Goal: Task Accomplishment & Management: Complete application form

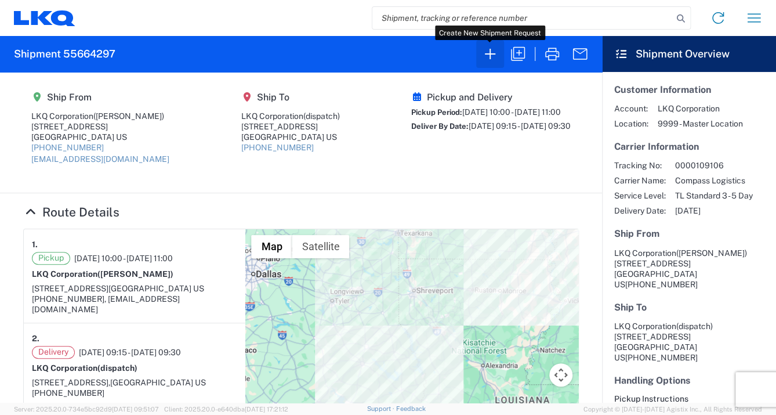
click at [489, 52] on icon "button" at bounding box center [490, 54] width 19 height 19
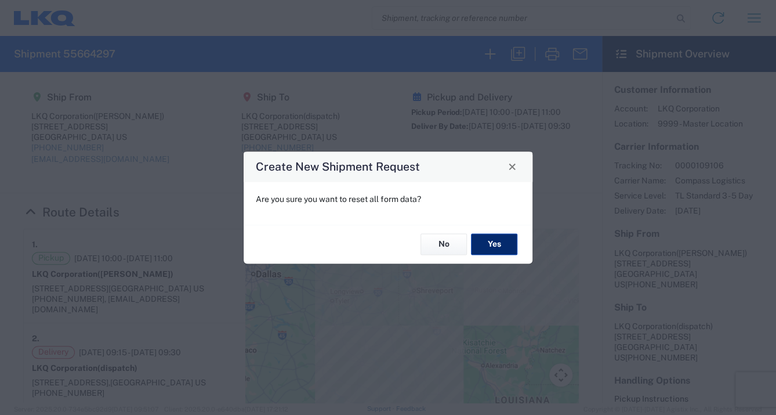
click at [502, 243] on button "Yes" at bounding box center [494, 244] width 46 height 21
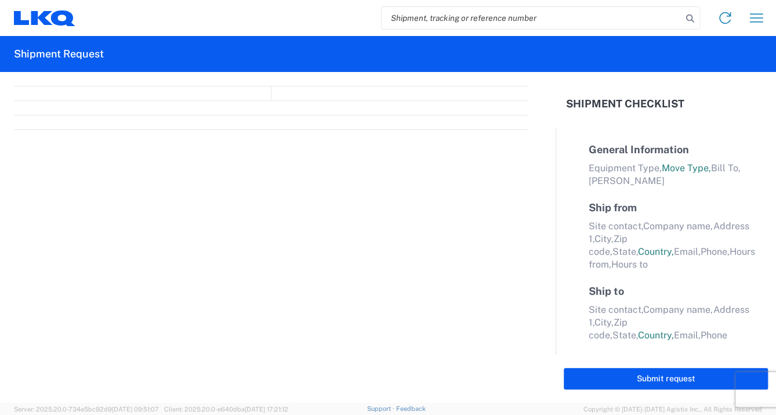
select select "FULL"
select select "LBS"
select select "IN"
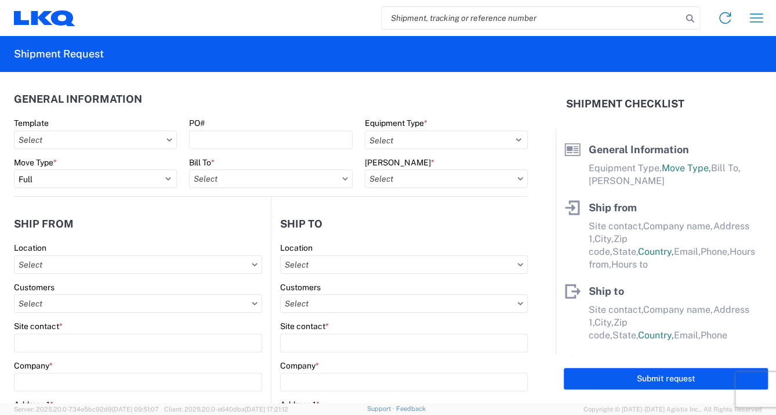
drag, startPoint x: 214, startPoint y: 122, endPoint x: 238, endPoint y: 128, distance: 25.1
click at [216, 123] on div "PO#" at bounding box center [270, 123] width 163 height 10
click at [214, 123] on div "PO#" at bounding box center [270, 123] width 163 height 10
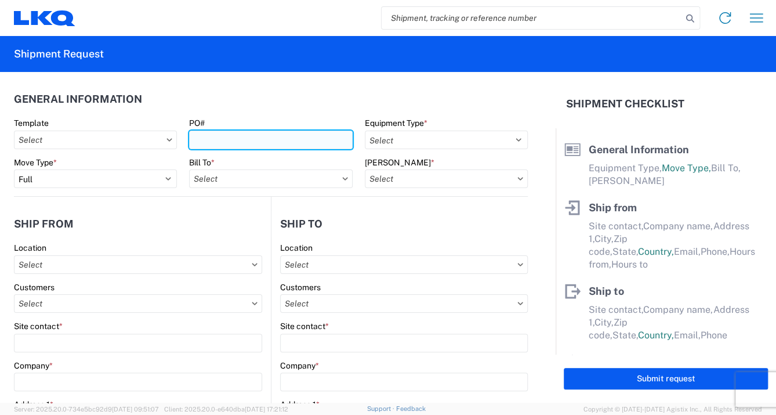
click at [219, 135] on input "PO#" at bounding box center [270, 140] width 163 height 19
type input "741-0226"
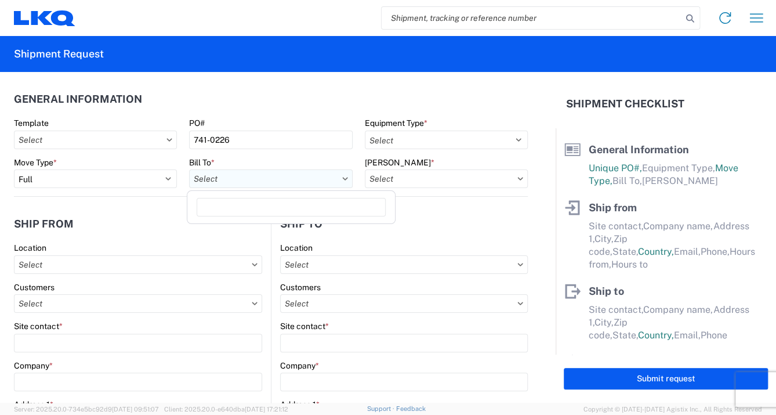
click at [218, 176] on input "text" at bounding box center [270, 178] width 163 height 19
type input "1760"
click at [246, 232] on div "1760 - LKQ Best Core" at bounding box center [291, 230] width 203 height 19
type input "1760 - LKQ Best Core"
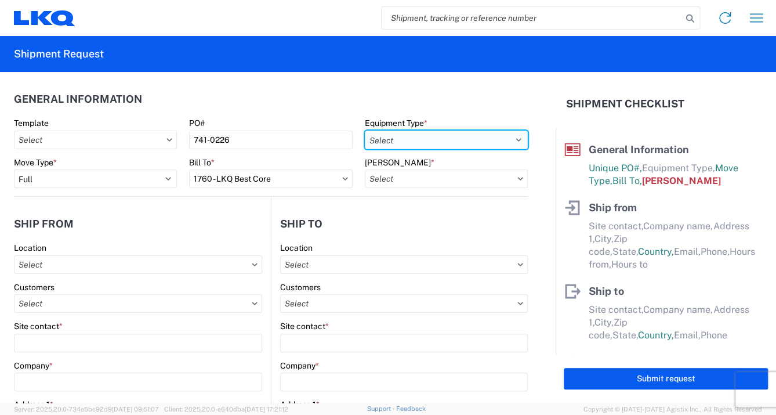
click at [511, 138] on select "Select 53’ Dry Van Flatbed Dropdeck (van) Lowboy (flatbed) Rail" at bounding box center [446, 140] width 163 height 19
select select "STDV"
click at [365, 131] on select "Select 53’ Dry Van Flatbed Dropdeck (van) Lowboy (flatbed) Rail" at bounding box center [446, 140] width 163 height 19
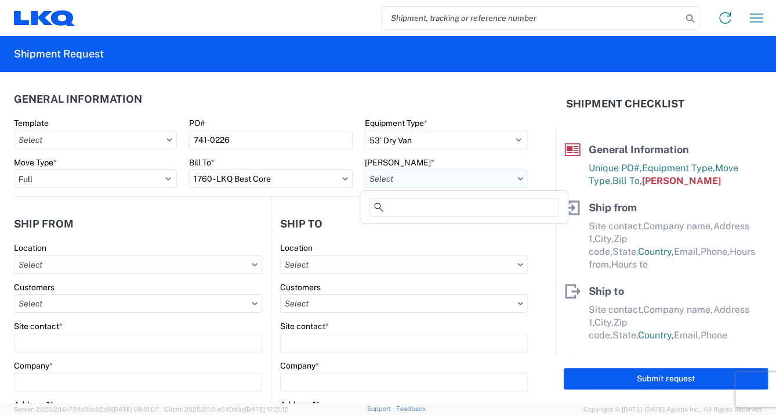
click at [385, 180] on input "text" at bounding box center [446, 178] width 163 height 19
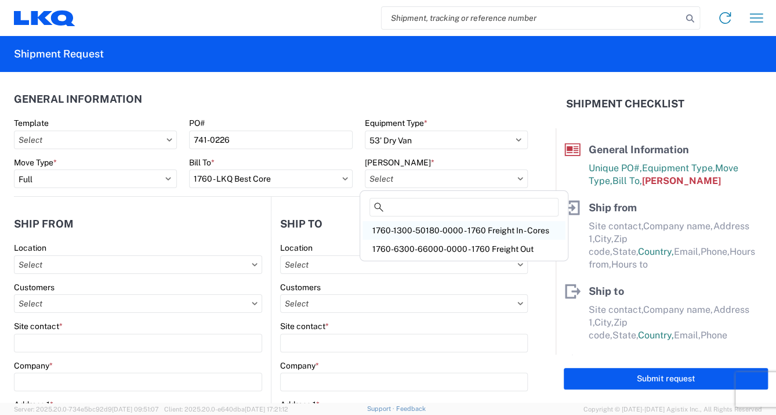
click at [459, 227] on div "1760-1300-50180-0000 - 1760 Freight In - Cores" at bounding box center [464, 230] width 203 height 19
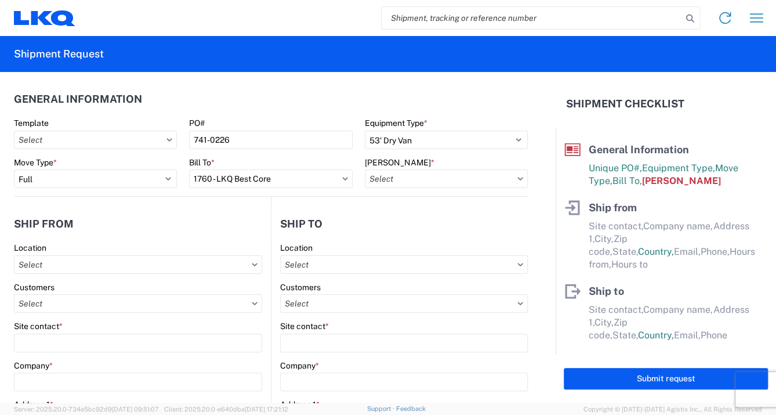
type input "1760-1300-50180-0000 - 1760 Freight In - Cores"
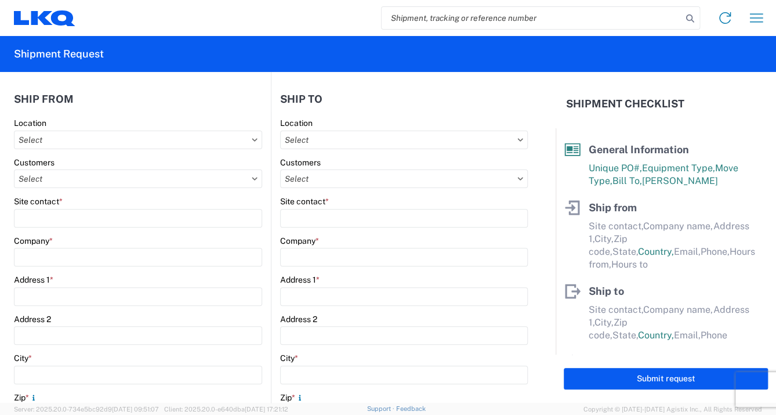
scroll to position [126, 0]
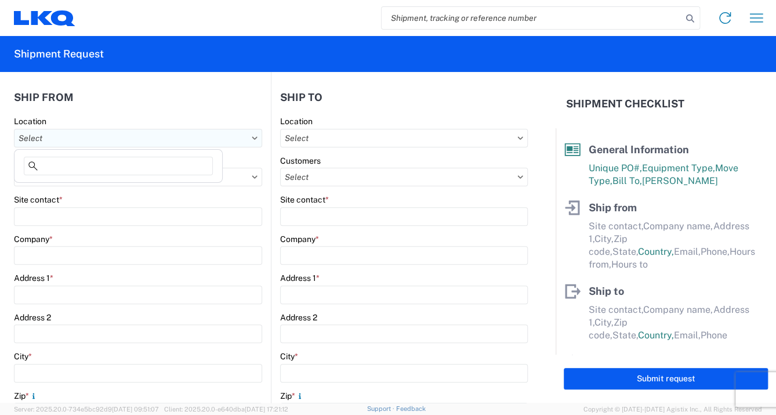
click at [61, 132] on input "text" at bounding box center [138, 138] width 248 height 19
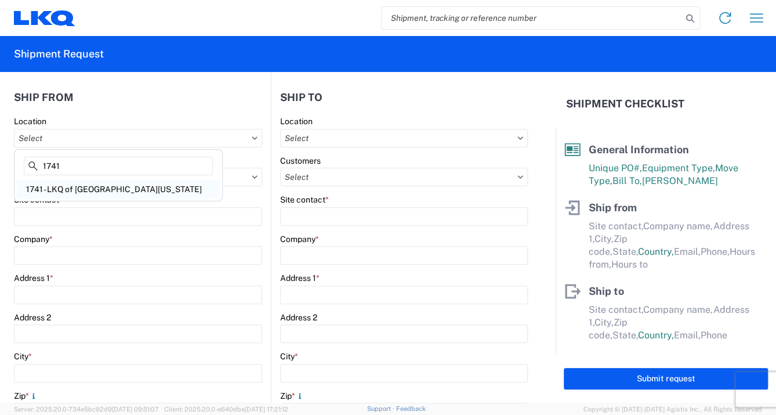
type input "1741"
click at [95, 188] on div "1741 - LKQ of [GEOGRAPHIC_DATA][US_STATE]" at bounding box center [118, 189] width 203 height 19
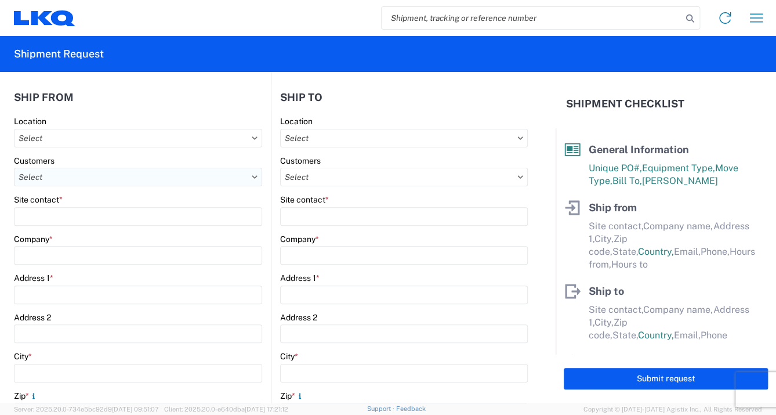
type input "1741 - LKQ of [GEOGRAPHIC_DATA][US_STATE]"
type input "LKQ Corporation"
type input "[STREET_ADDRESS]"
type input "[GEOGRAPHIC_DATA]"
type input "71292"
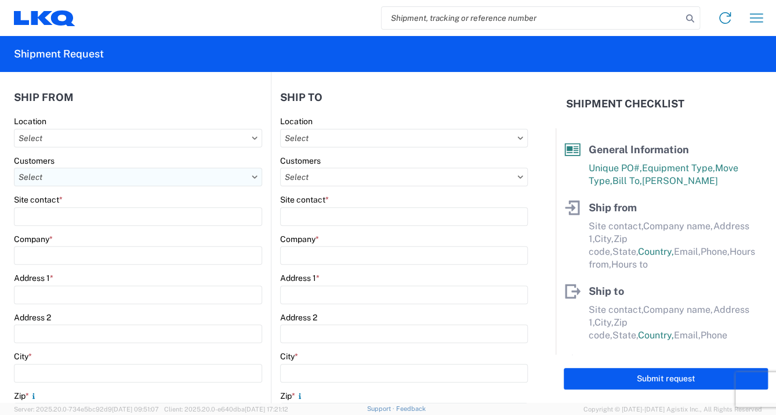
select select "LA"
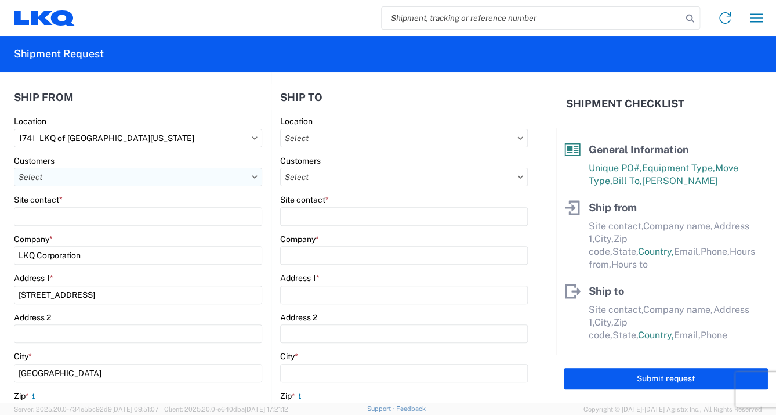
select select "US"
type input "08:00"
type input "13:30"
click at [46, 176] on input "text" at bounding box center [138, 177] width 248 height 19
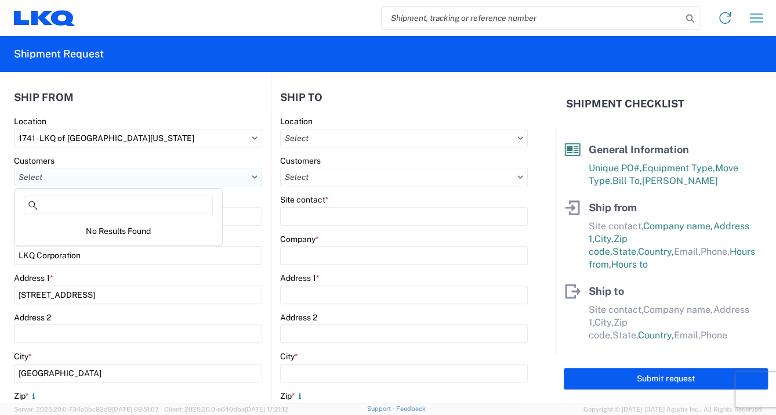
click at [93, 183] on input "text" at bounding box center [138, 177] width 248 height 19
click at [174, 14] on div "Home Shipment request Shipment tracking" at bounding box center [423, 18] width 697 height 28
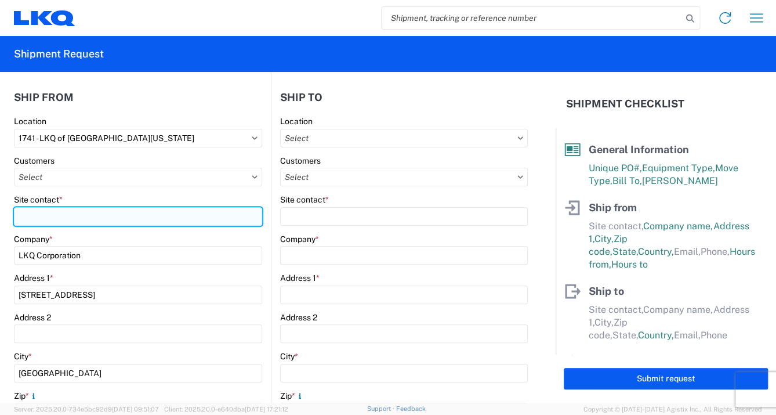
click at [31, 211] on input "Site contact *" at bounding box center [138, 216] width 248 height 19
type input "[PERSON_NAME]"
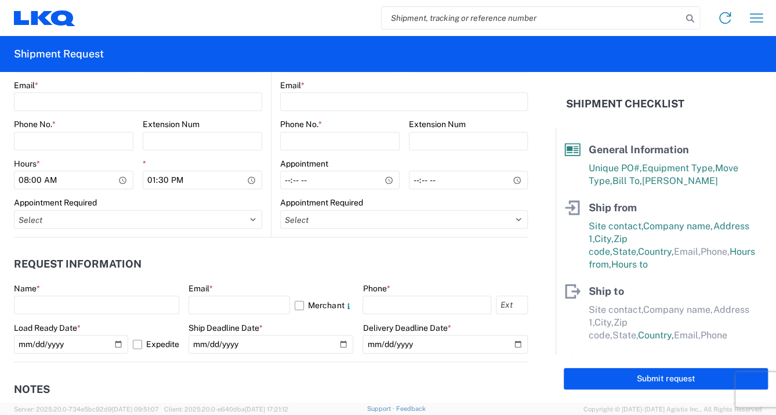
scroll to position [518, 0]
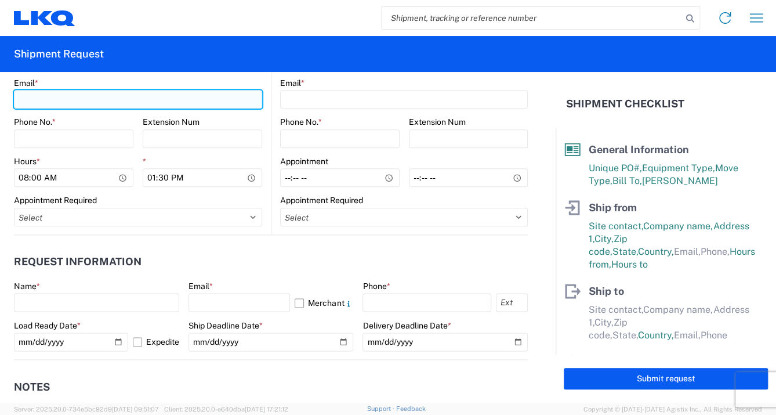
click at [59, 94] on input "Email *" at bounding box center [138, 99] width 248 height 19
type input "[EMAIL_ADDRESS][DOMAIN_NAME]"
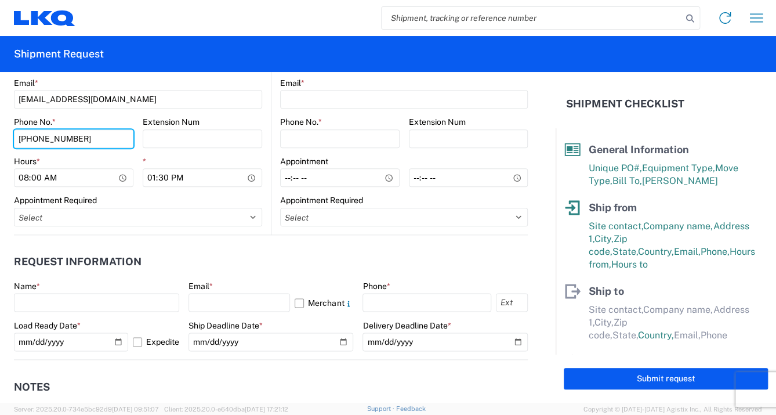
type input "[PHONE_NUMBER]"
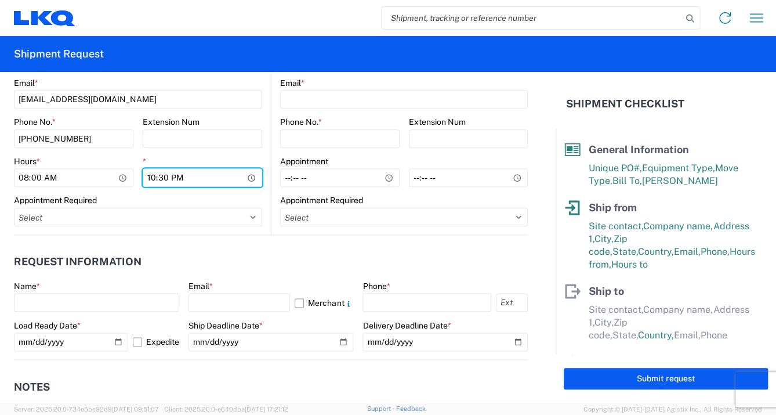
type input "10:30"
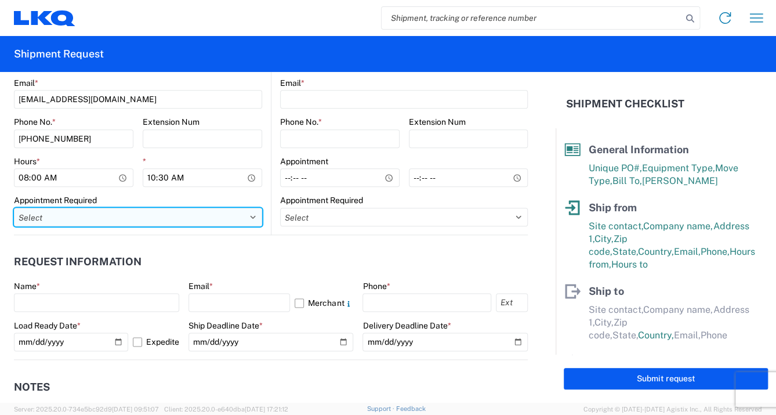
click at [248, 215] on select "Select Appt Required Appt Not Required Appt - First available" at bounding box center [138, 217] width 248 height 19
select select "apptRequired"
click at [14, 208] on select "Select Appt Required Appt Not Required Appt - First available" at bounding box center [138, 217] width 248 height 19
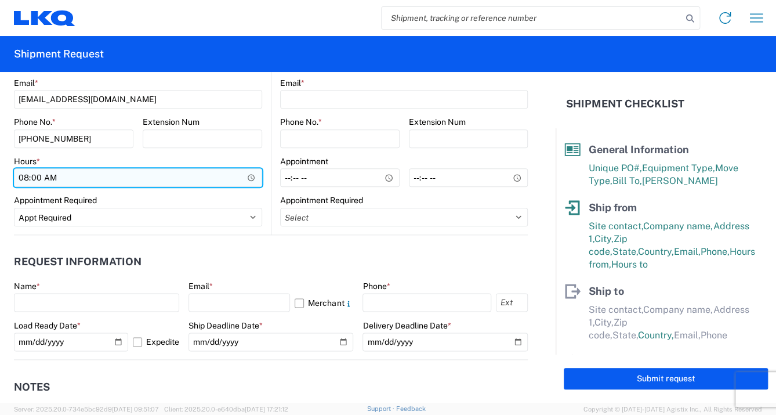
click at [248, 177] on input "08:00" at bounding box center [138, 177] width 248 height 19
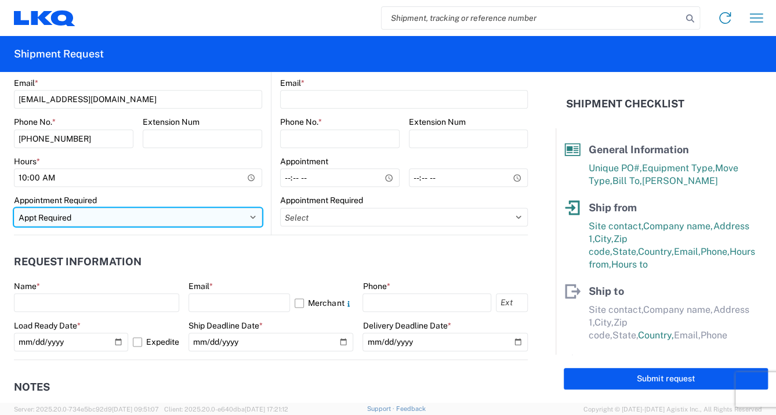
type input "10:00"
click at [161, 224] on select "Select Appt Required Appt Not Required Appt - First available" at bounding box center [138, 217] width 248 height 19
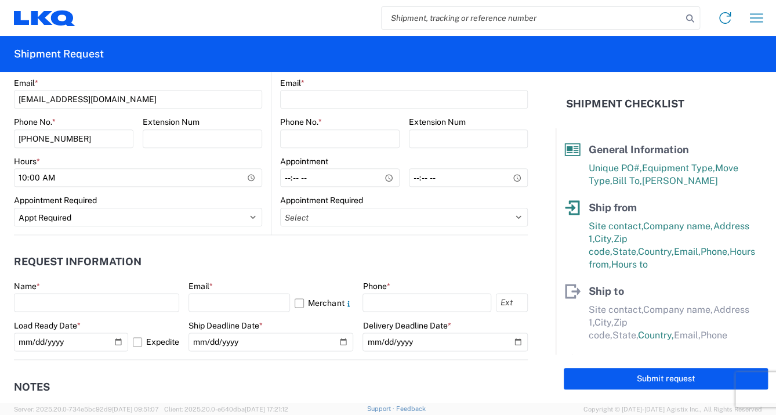
click at [276, 249] on header "Request Information" at bounding box center [271, 262] width 514 height 26
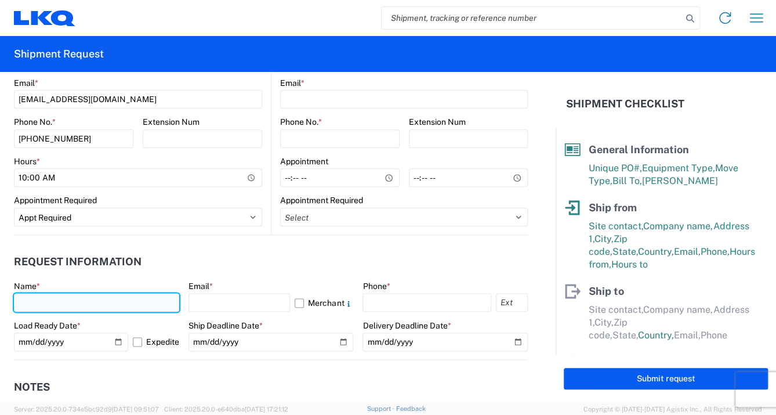
click at [34, 294] on input "text" at bounding box center [96, 302] width 165 height 19
type input "[PERSON_NAME]"
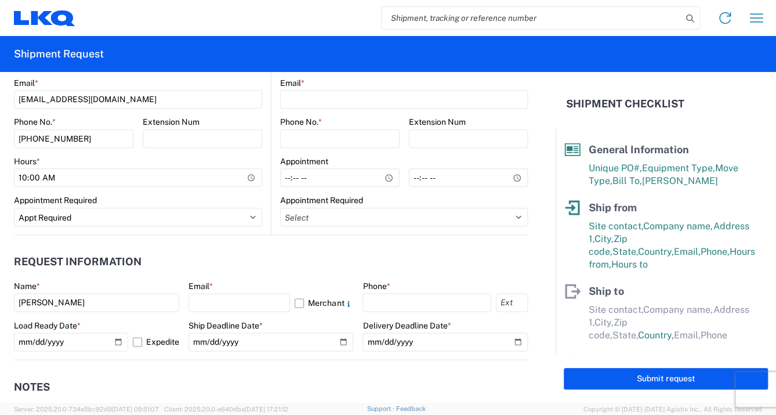
type input "LKQ Corporation"
type input "[STREET_ADDRESS]"
type input "Huntington"
type input "46750"
select select "IN"
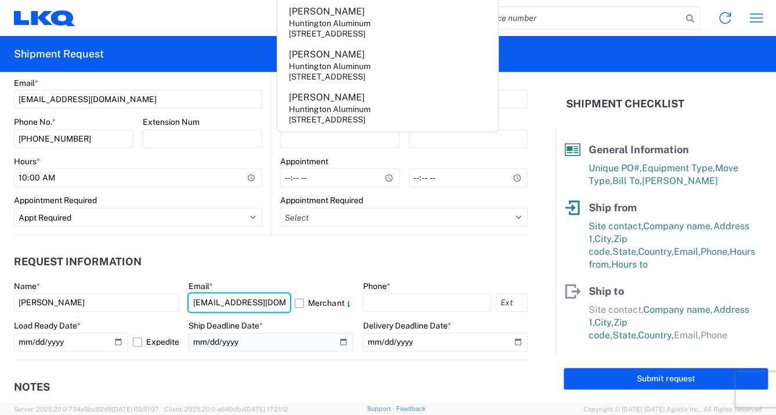
type input "[EMAIL_ADDRESS][DOMAIN_NAME]"
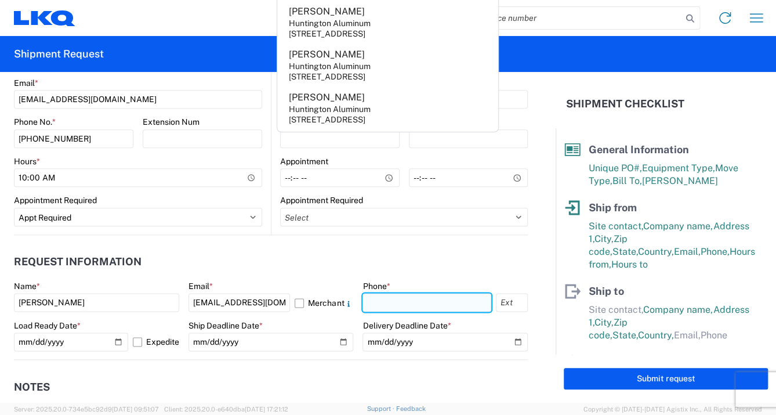
click at [374, 299] on input "text" at bounding box center [427, 302] width 128 height 19
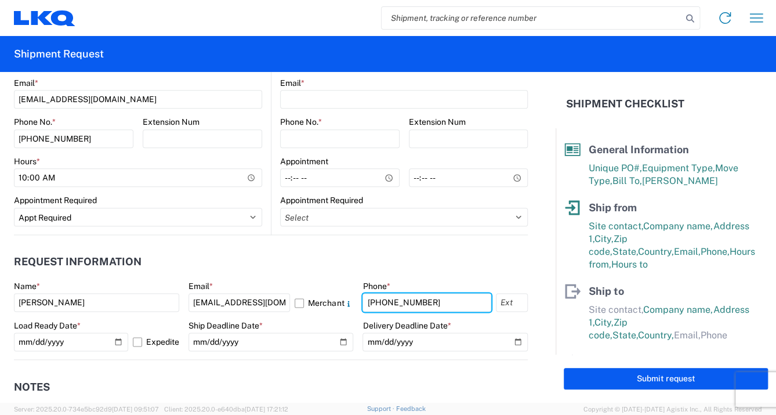
type input "[PHONE_NUMBER]"
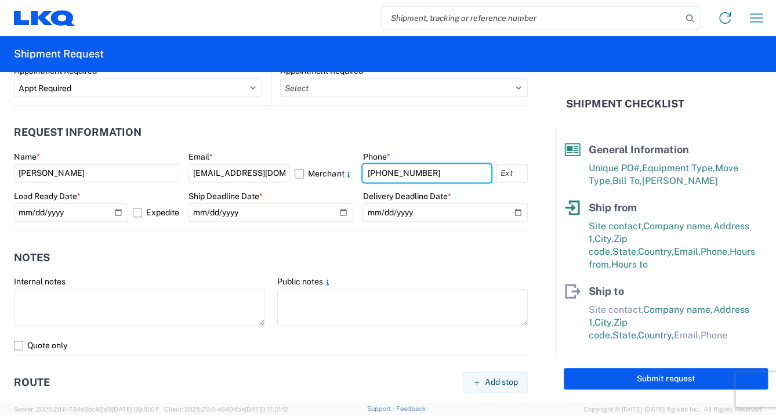
scroll to position [653, 0]
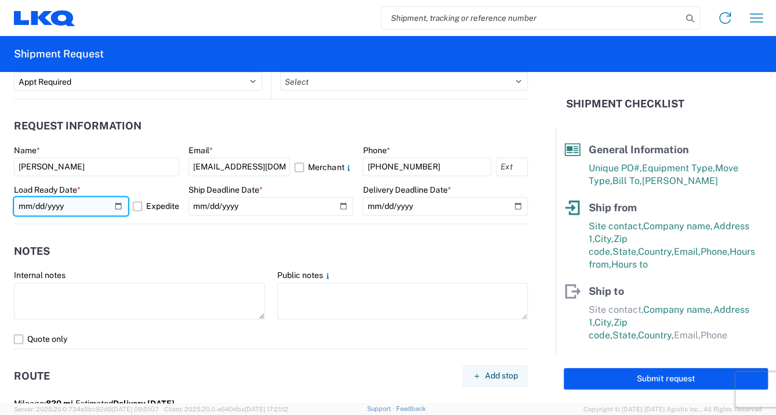
click at [116, 204] on input "[DATE]" at bounding box center [71, 206] width 114 height 19
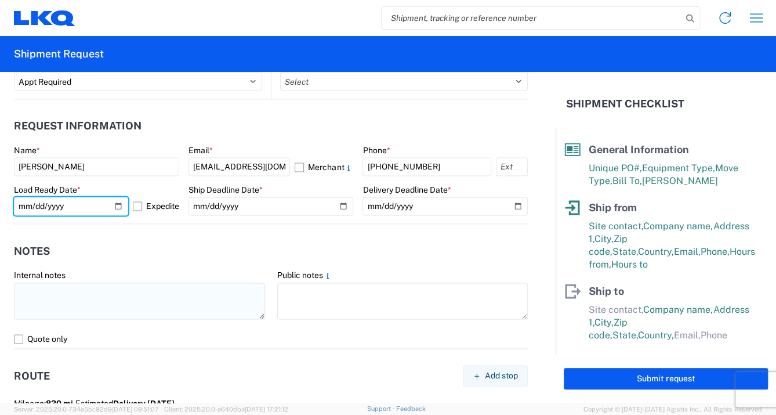
type input "[DATE]"
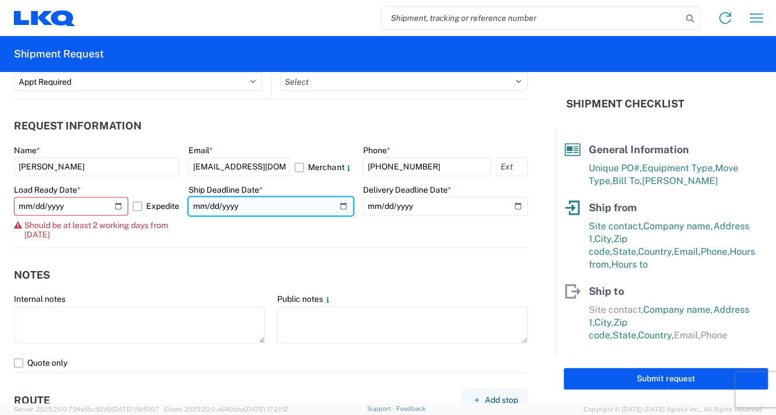
click at [341, 204] on input "date" at bounding box center [271, 206] width 165 height 19
type input "[DATE]"
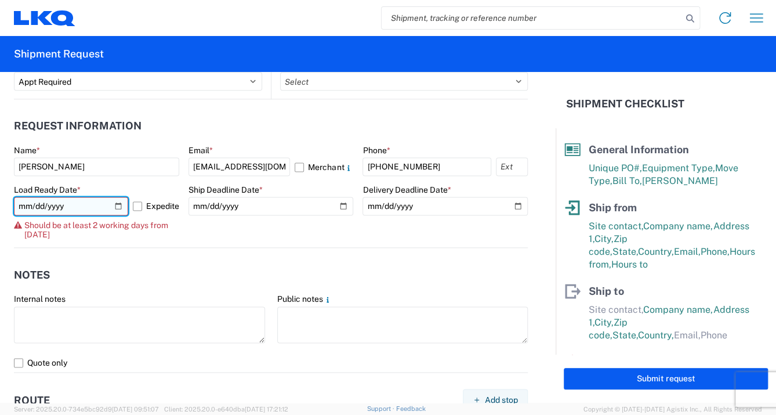
click at [114, 204] on input "[DATE]" at bounding box center [71, 206] width 114 height 19
type input "[DATE]"
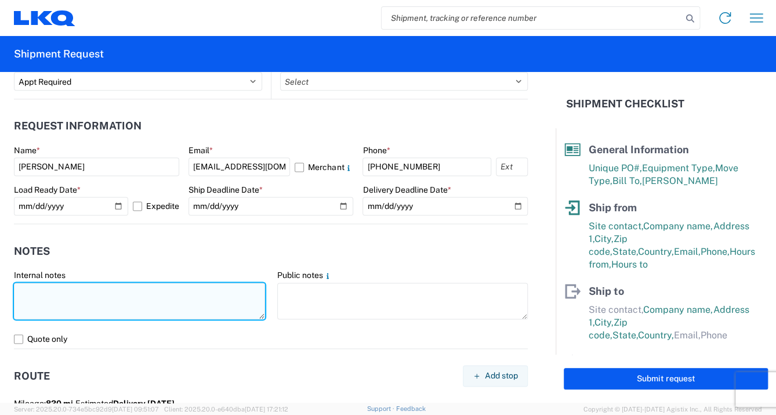
click at [30, 289] on textarea at bounding box center [139, 301] width 251 height 37
drag, startPoint x: 121, startPoint y: 292, endPoint x: 14, endPoint y: 280, distance: 108.1
click at [14, 283] on textarea "10:00 FIRM APPOINTMENT" at bounding box center [139, 301] width 251 height 37
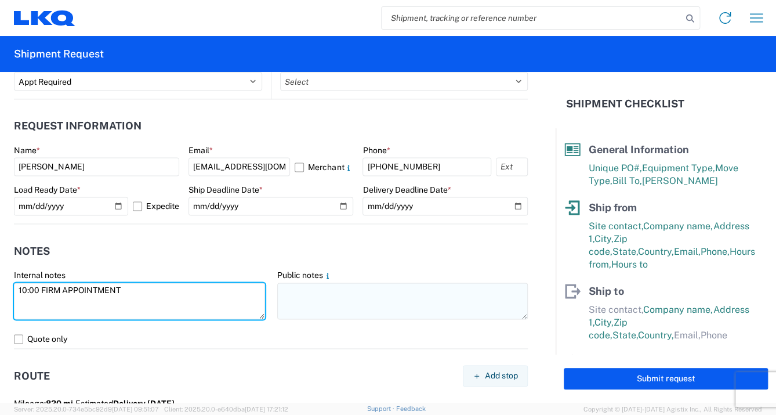
type textarea "10:00 FIRM APPOINTMENT"
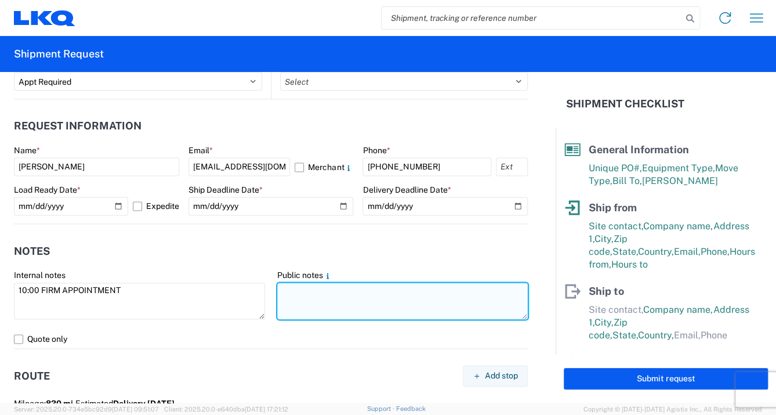
click at [303, 292] on textarea at bounding box center [402, 301] width 251 height 37
paste textarea "10:00 FIRM APPOINTMENT"
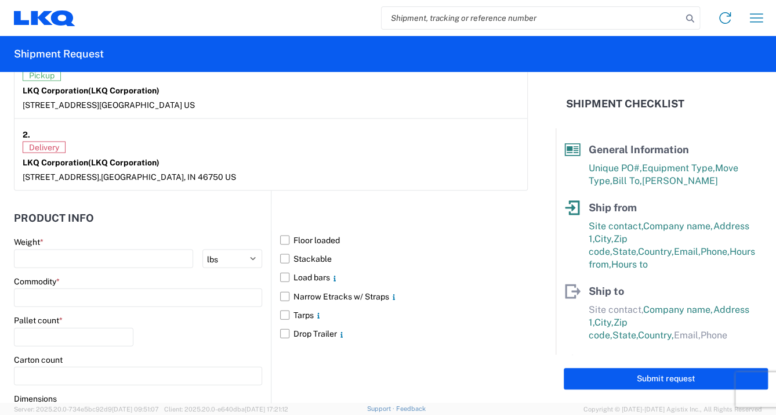
scroll to position [1022, 0]
type textarea "10:00 FIRM APPOINTMENT"
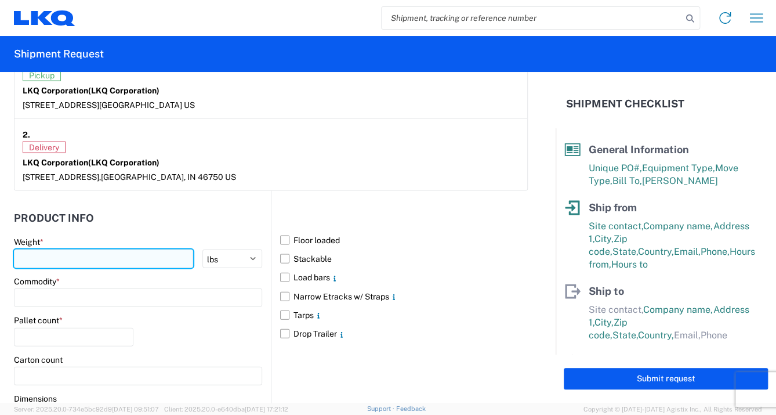
click at [25, 250] on input "number" at bounding box center [103, 258] width 179 height 19
type input "28434"
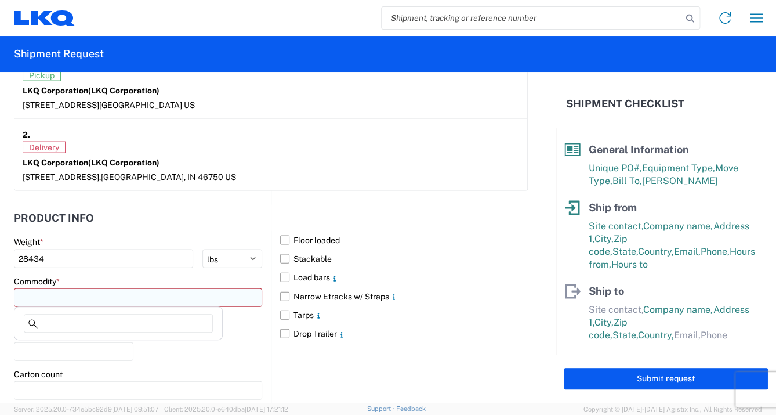
click at [234, 299] on input at bounding box center [138, 297] width 248 height 19
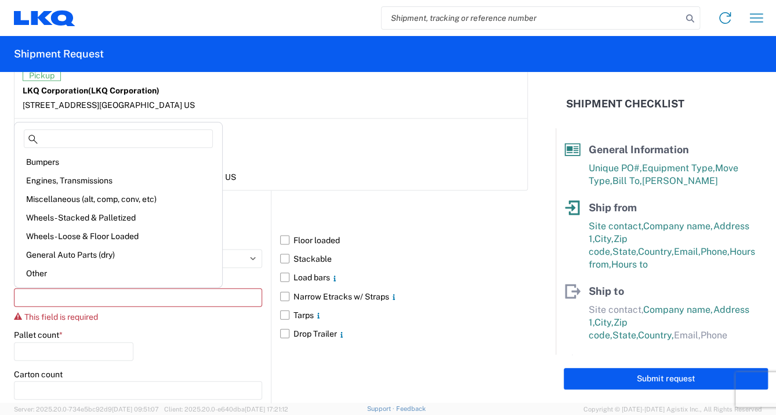
drag, startPoint x: 58, startPoint y: 180, endPoint x: 70, endPoint y: 187, distance: 14.3
click at [58, 180] on div "Engines, Transmissions" at bounding box center [118, 180] width 203 height 19
type input "Engines, Transmissions"
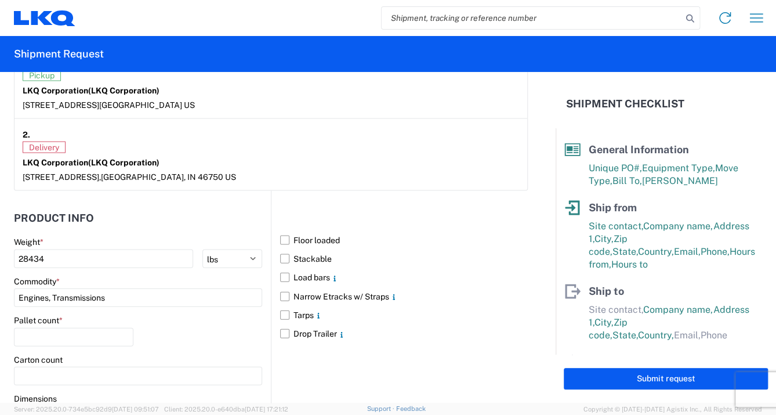
scroll to position [48, 0]
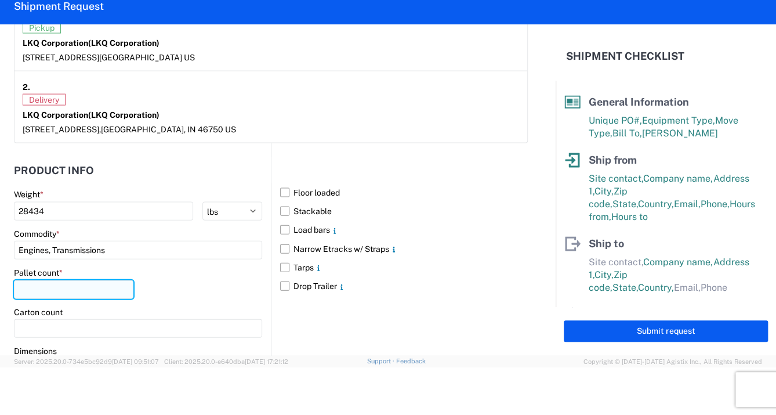
click at [60, 287] on input "number" at bounding box center [74, 289] width 120 height 19
type input "33"
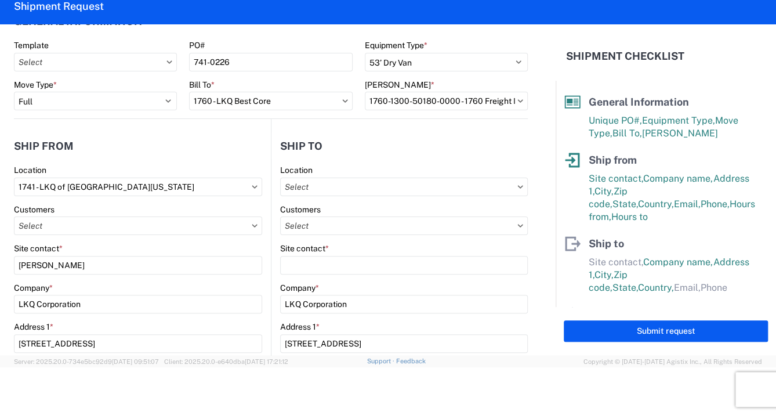
scroll to position [0, 0]
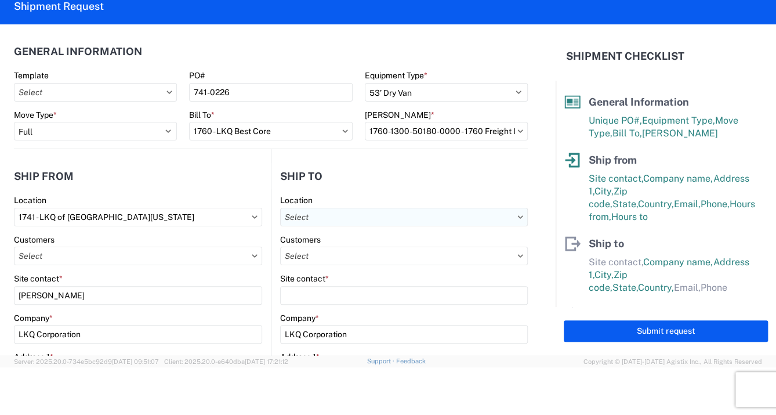
click at [346, 208] on input "text" at bounding box center [404, 217] width 248 height 19
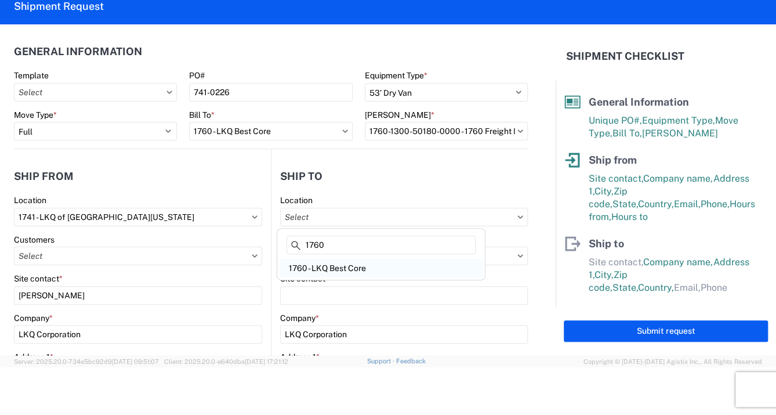
type input "1760"
click at [330, 265] on div "1760 - LKQ Best Core" at bounding box center [381, 268] width 203 height 19
type input "1760 - LKQ Best Core"
type input "[STREET_ADDRESS]"
type input "[GEOGRAPHIC_DATA]"
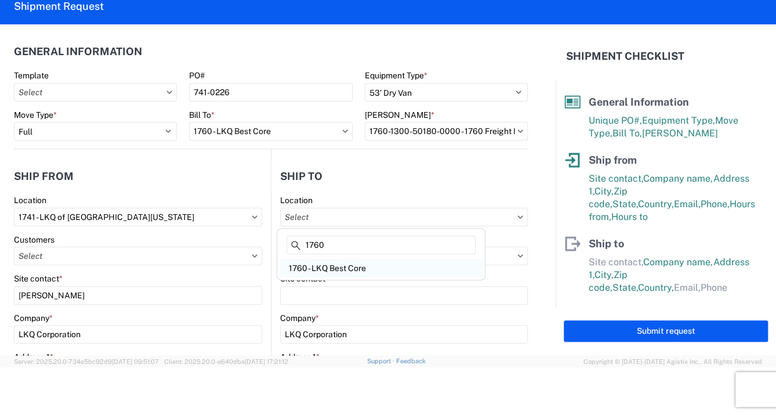
type input "77038"
select select "US"
type input "[PHONE_NUMBER]"
select select
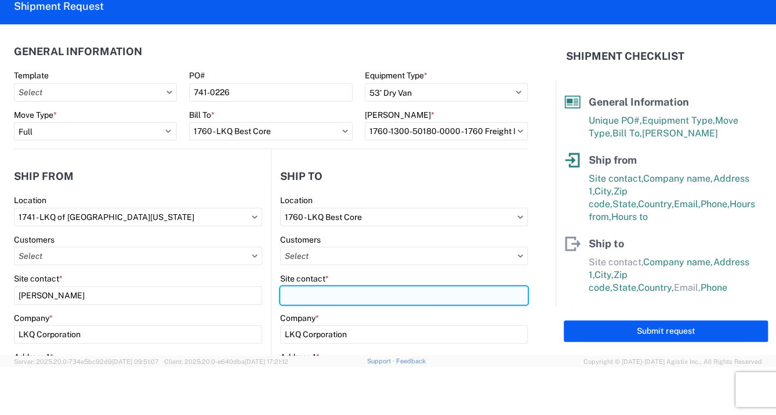
click at [305, 299] on input "Site contact *" at bounding box center [404, 295] width 248 height 19
type input "Dispatch"
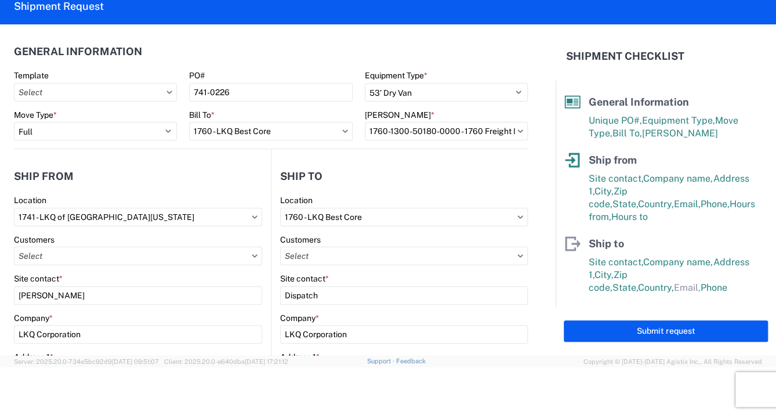
click at [252, 254] on icon at bounding box center [255, 255] width 6 height 3
click at [245, 254] on input "text" at bounding box center [138, 256] width 248 height 19
click at [252, 255] on icon at bounding box center [255, 255] width 6 height 3
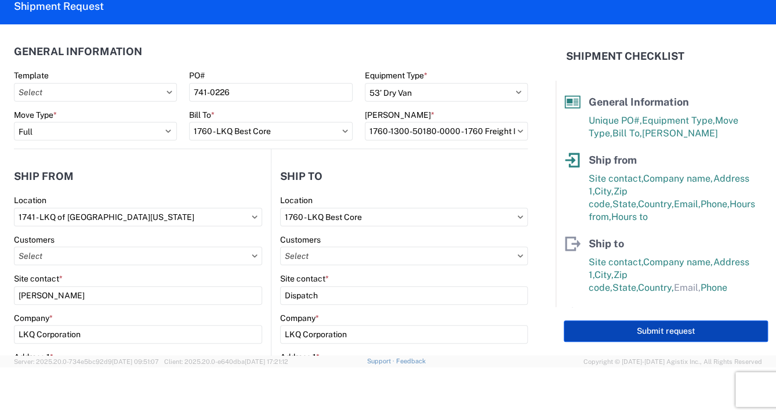
click at [668, 330] on button "Submit request" at bounding box center [666, 330] width 204 height 21
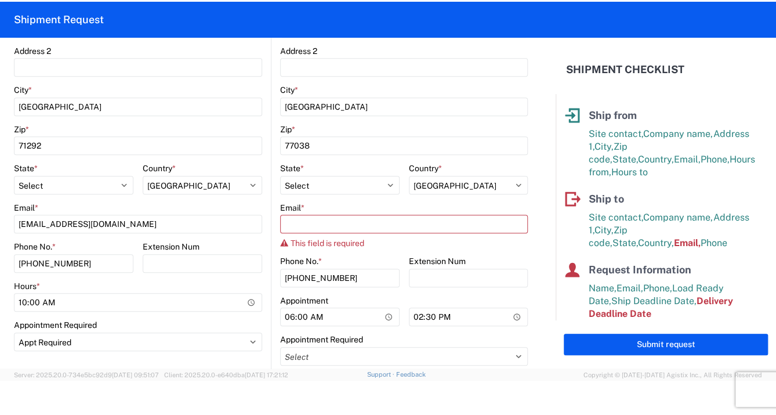
scroll to position [361, 0]
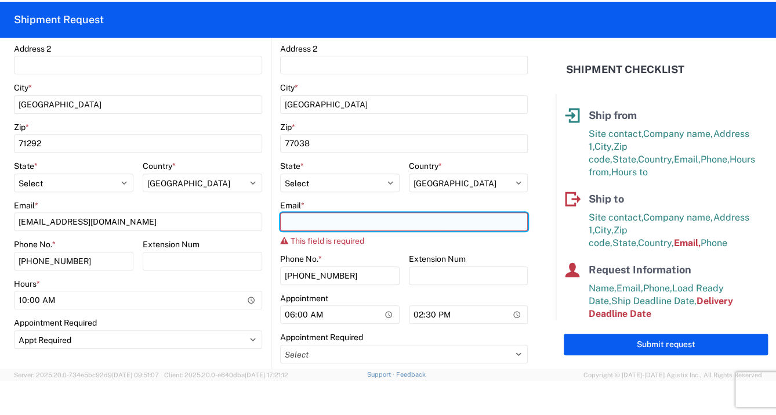
drag, startPoint x: 288, startPoint y: 220, endPoint x: 304, endPoint y: 221, distance: 16.3
click at [290, 219] on input "Email *" at bounding box center [404, 221] width 248 height 19
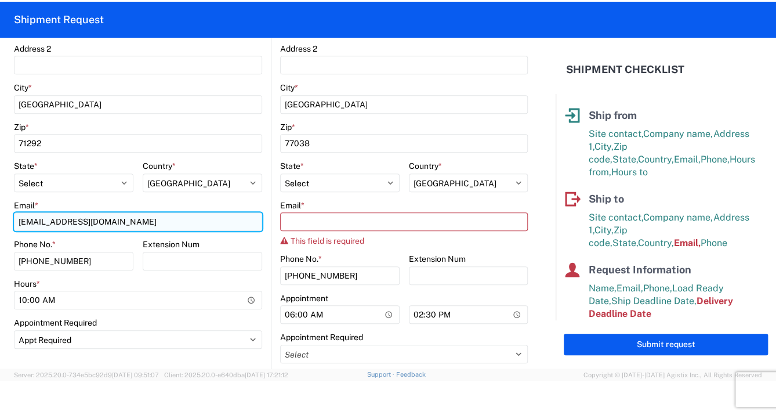
click at [100, 218] on input "[EMAIL_ADDRESS][DOMAIN_NAME]" at bounding box center [138, 221] width 248 height 19
drag, startPoint x: 100, startPoint y: 218, endPoint x: 23, endPoint y: 241, distance: 80.0
click at [0, 215] on html "Home Shipment request Shipment tracking Shipment Request General Information Te…" at bounding box center [388, 207] width 776 height 415
type input "[EMAIL_ADDRESS][DOMAIN_NAME]"
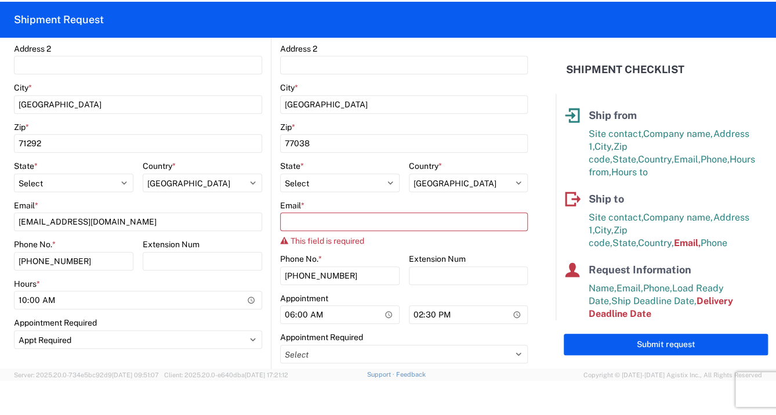
click at [190, 274] on agx-form-control-wrapper-v2 "Extension Num" at bounding box center [203, 258] width 120 height 39
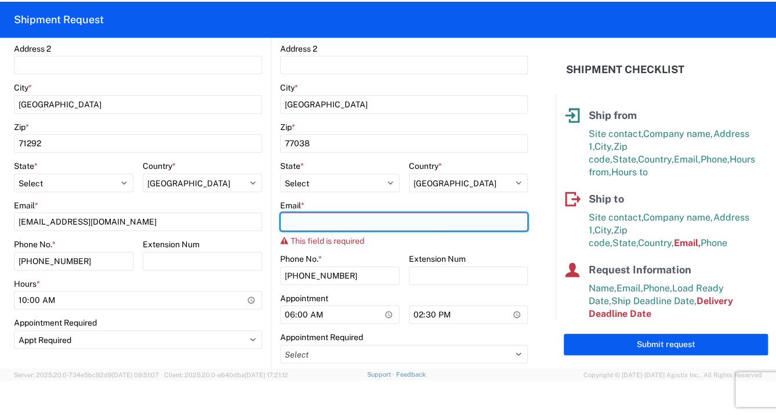
click at [285, 219] on input "Email *" at bounding box center [404, 221] width 248 height 19
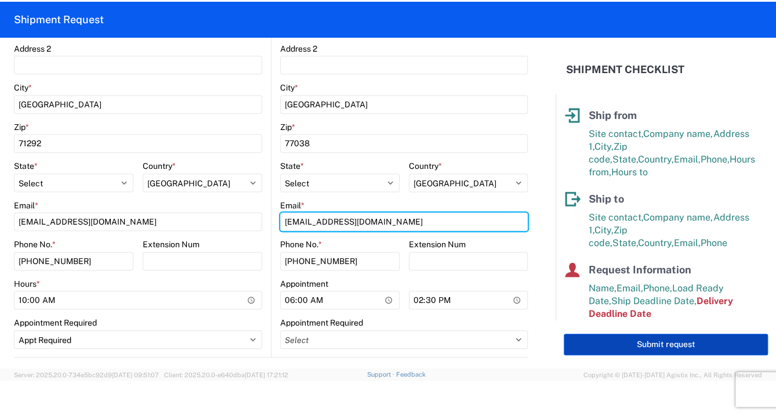
type input "[EMAIL_ADDRESS][DOMAIN_NAME]"
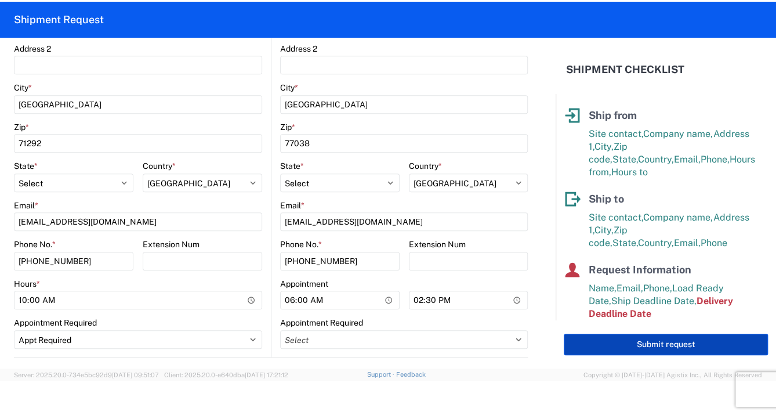
click at [648, 349] on button "Submit request" at bounding box center [666, 344] width 204 height 21
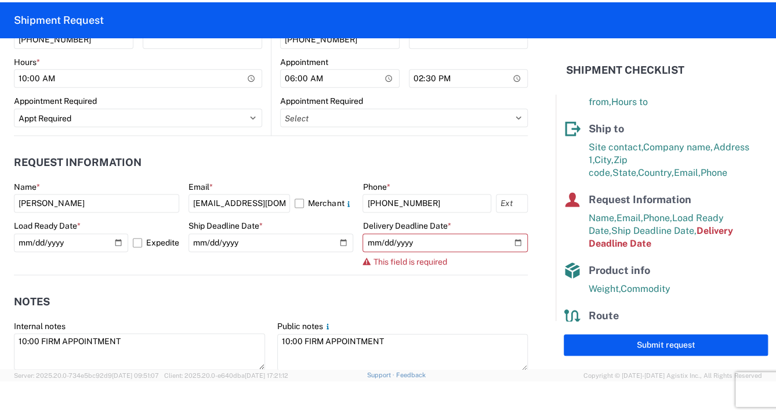
scroll to position [587, 0]
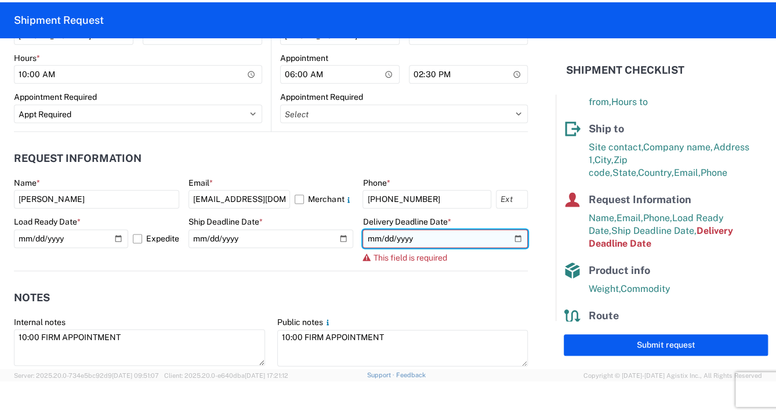
click at [508, 237] on input "date" at bounding box center [445, 238] width 165 height 19
type input "[DATE]"
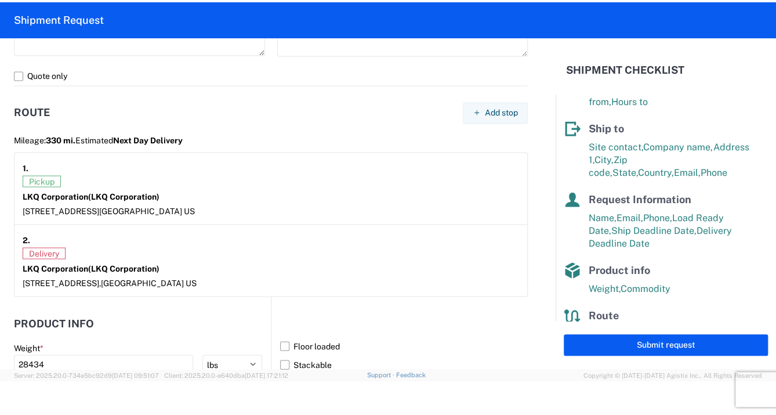
scroll to position [900, 0]
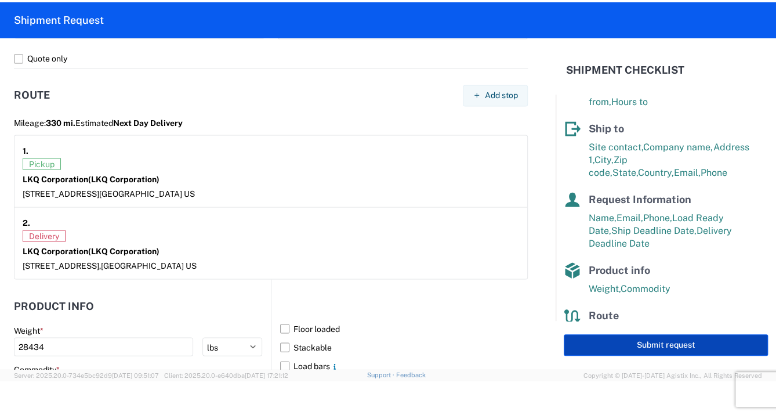
click at [645, 345] on button "Submit request" at bounding box center [666, 344] width 204 height 21
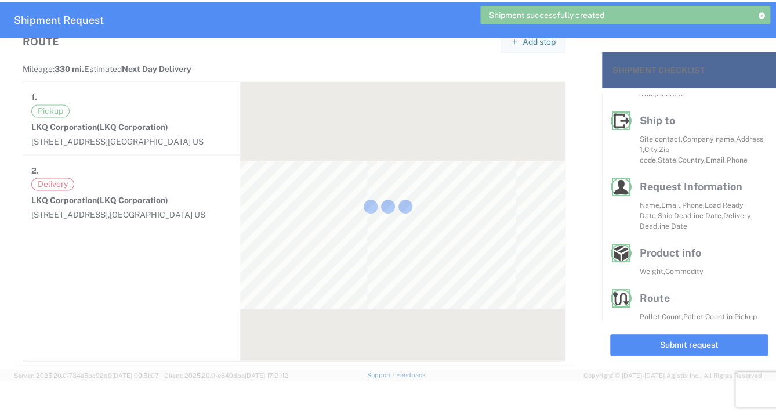
scroll to position [118, 0]
